Goal: Check status: Check status

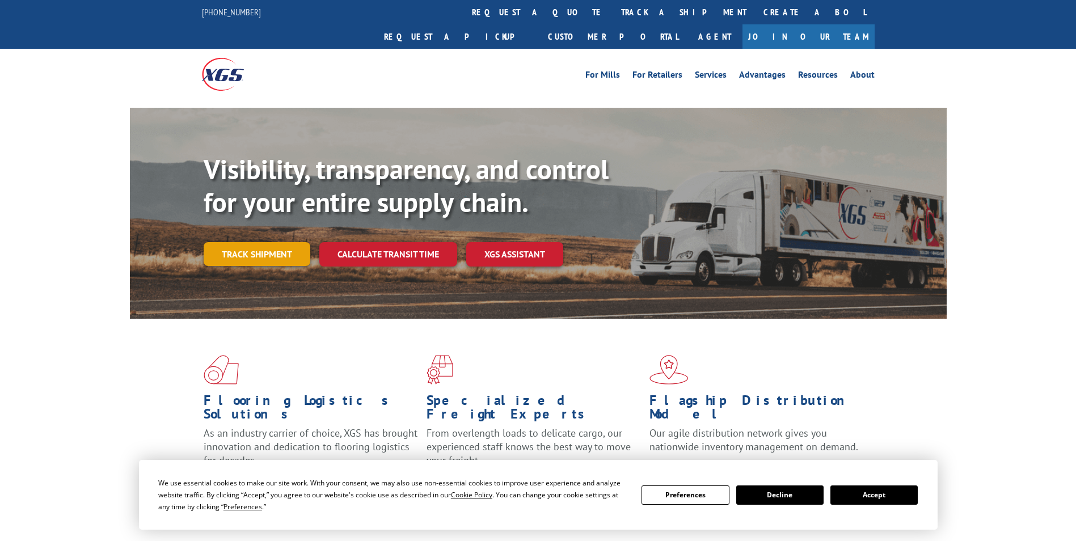
click at [256, 242] on link "Track shipment" at bounding box center [257, 254] width 107 height 24
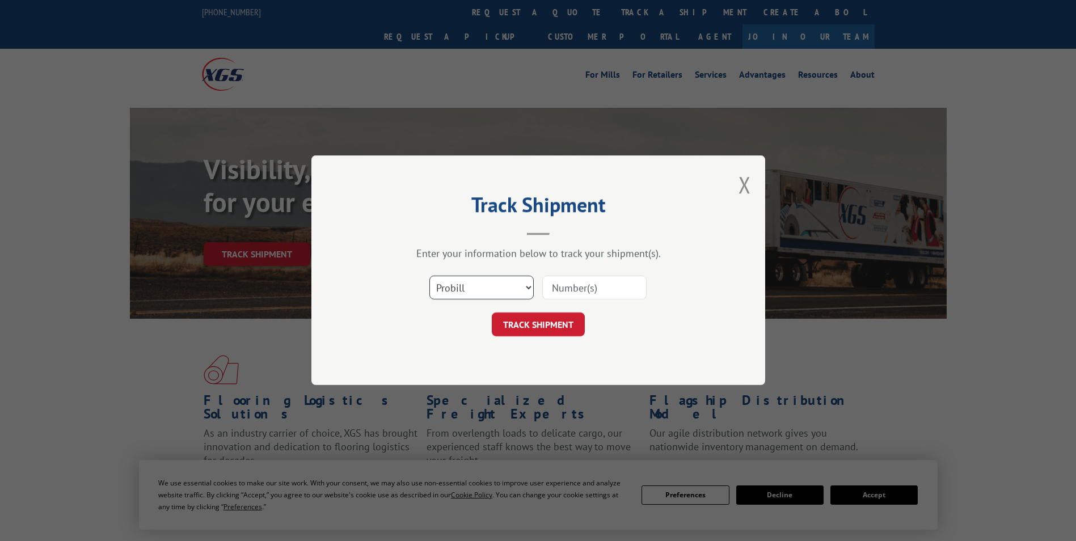
click at [493, 285] on select "Select category... Probill BOL PO" at bounding box center [481, 288] width 104 height 24
select select "po"
click at [429, 276] on select "Select category... Probill BOL PO" at bounding box center [481, 288] width 104 height 24
click at [573, 290] on input at bounding box center [594, 288] width 104 height 24
paste input "24533717"
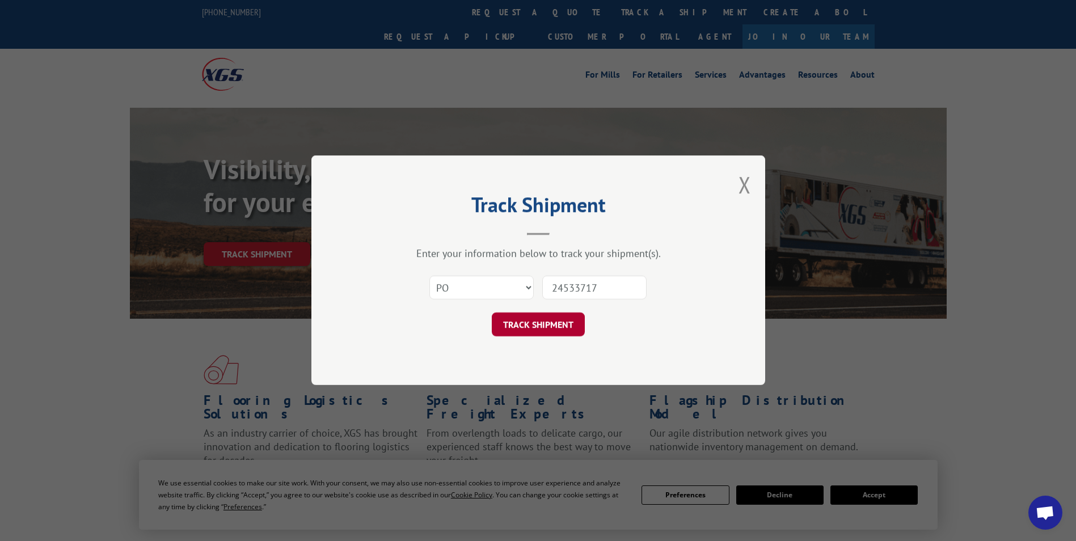
type input "24533717"
click at [553, 325] on button "TRACK SHIPMENT" at bounding box center [538, 325] width 93 height 24
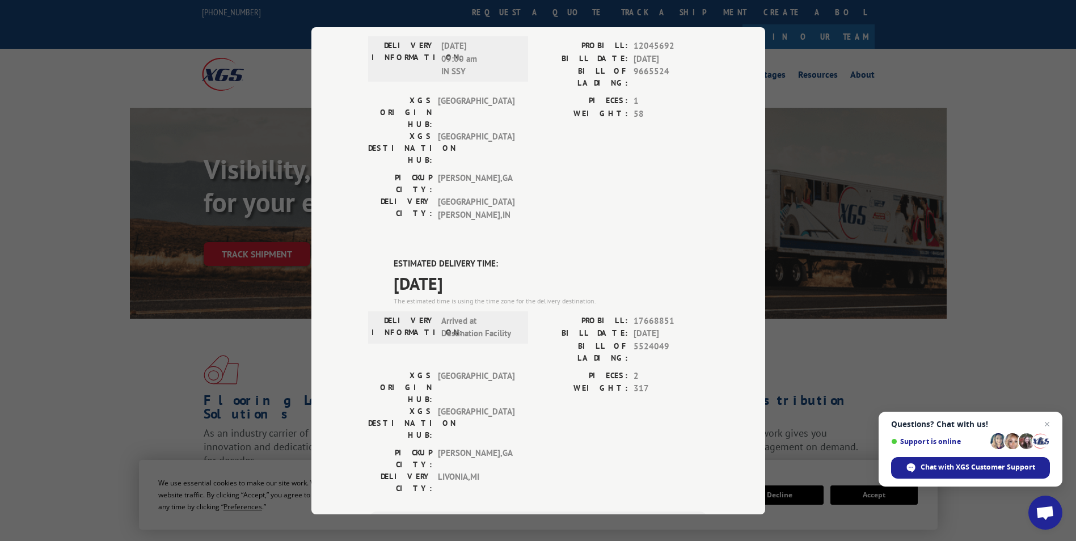
scroll to position [113, 0]
